Goal: Task Accomplishment & Management: Complete application form

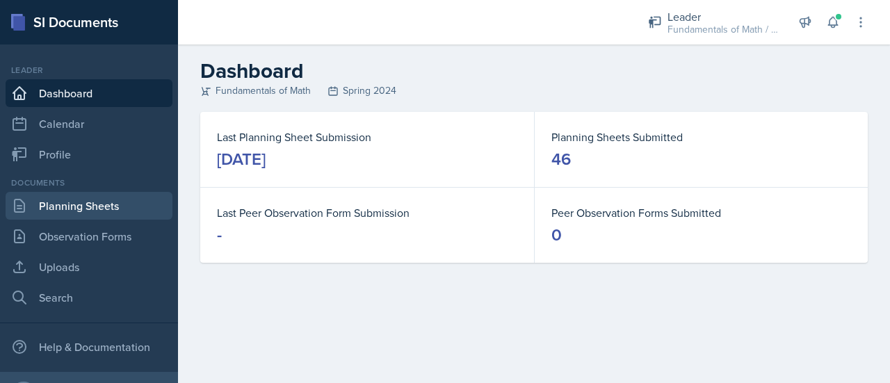
click at [65, 218] on link "Planning Sheets" at bounding box center [89, 206] width 167 height 28
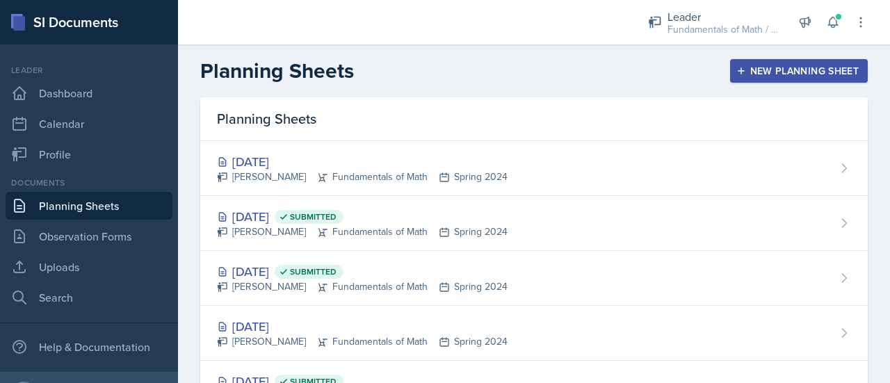
click at [787, 67] on div "New Planning Sheet" at bounding box center [799, 70] width 120 height 11
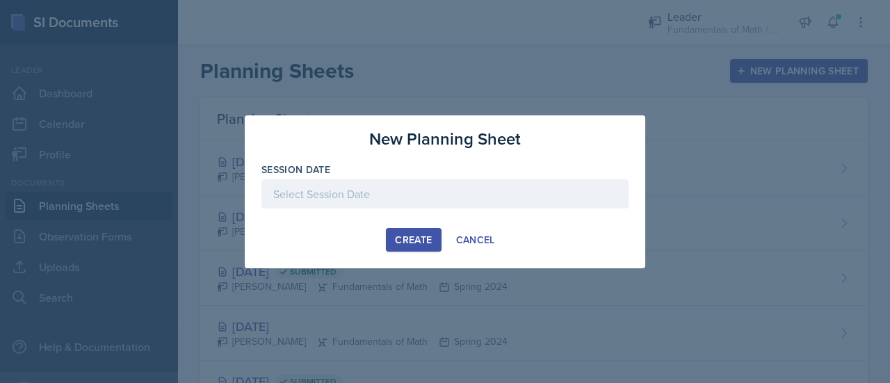
click at [413, 182] on div at bounding box center [445, 193] width 367 height 29
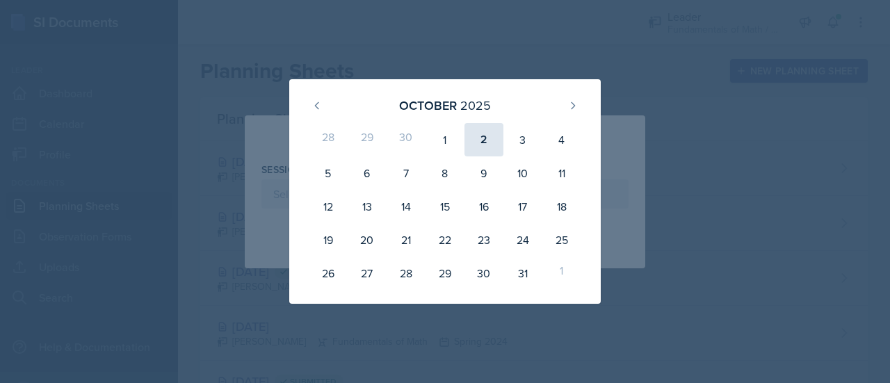
click at [485, 141] on div "2" at bounding box center [484, 139] width 39 height 33
type input "[DATE]"
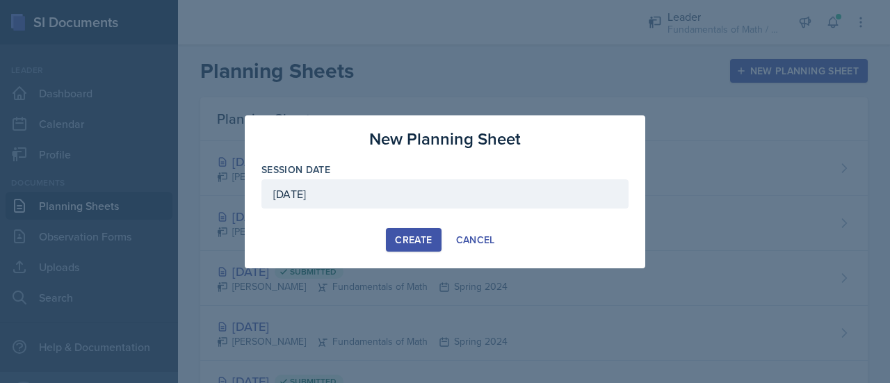
click at [422, 249] on button "Create" at bounding box center [413, 240] width 55 height 24
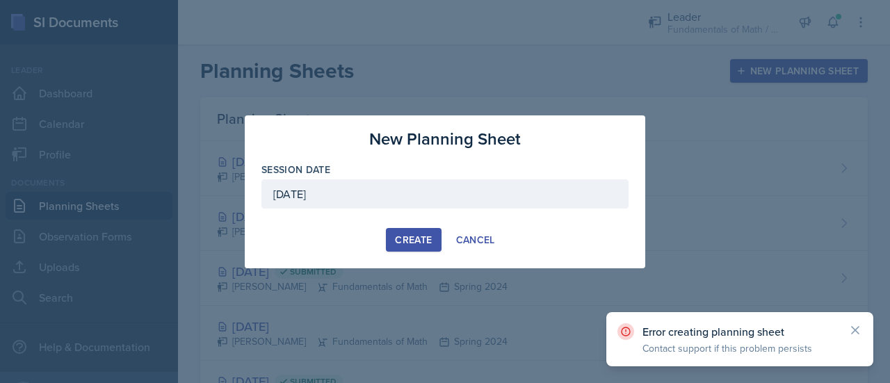
click at [422, 249] on button "Create" at bounding box center [413, 240] width 55 height 24
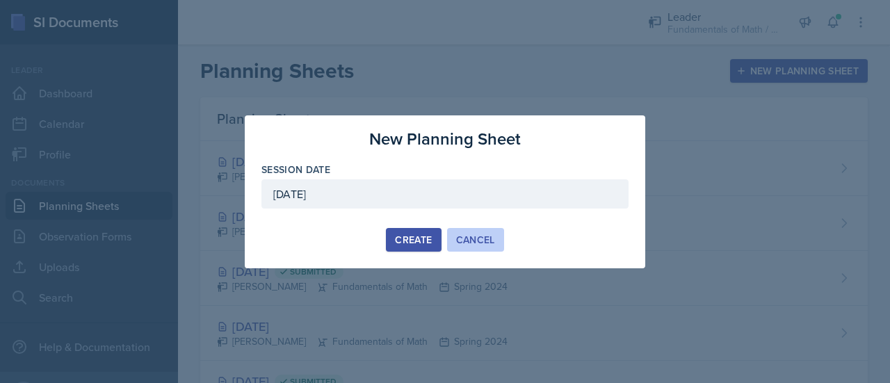
click at [469, 237] on div "Cancel" at bounding box center [475, 239] width 39 height 11
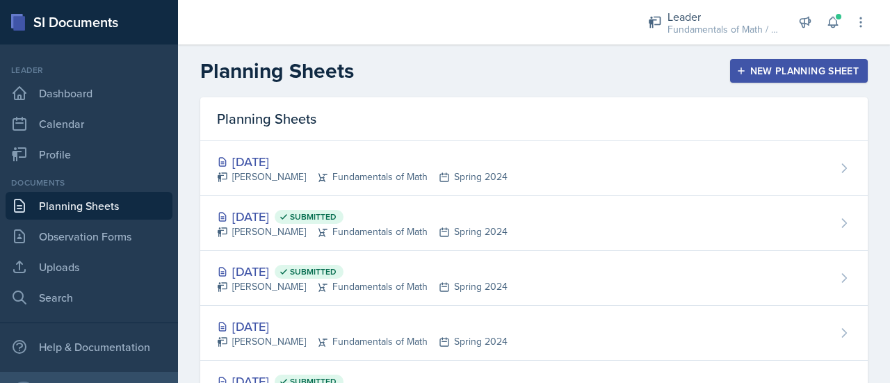
click at [737, 72] on icon "button" at bounding box center [742, 71] width 10 height 10
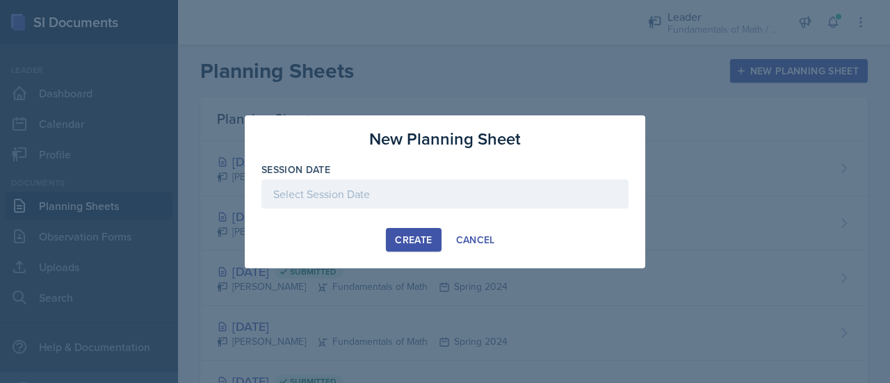
click at [401, 200] on div at bounding box center [445, 193] width 367 height 29
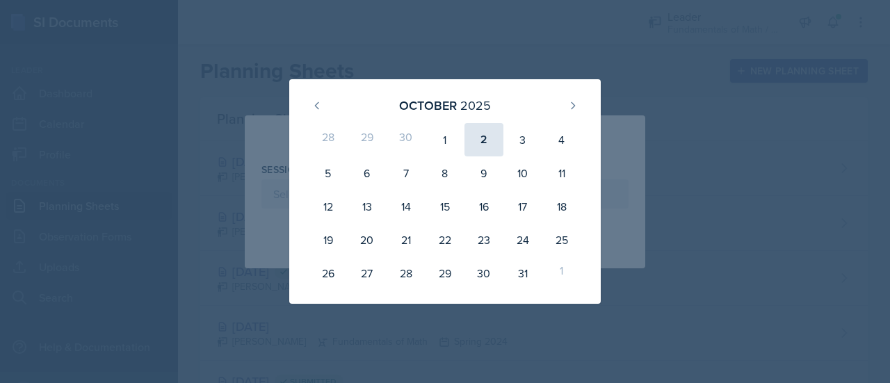
click at [479, 138] on div "2" at bounding box center [484, 139] width 39 height 33
type input "[DATE]"
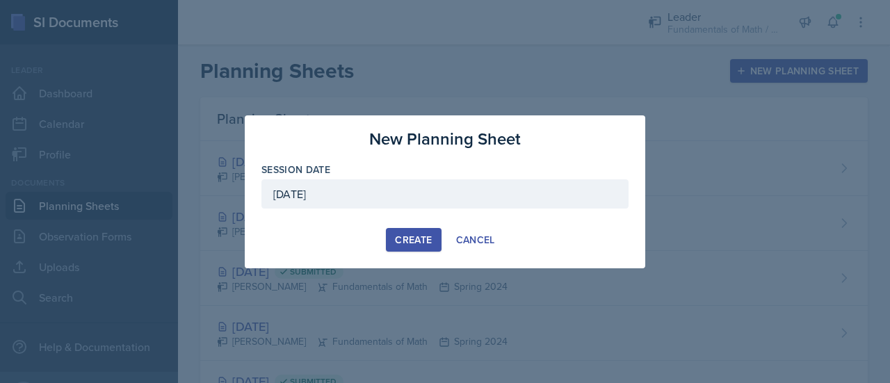
click at [405, 242] on div "Create" at bounding box center [413, 239] width 37 height 11
